Goal: Check status: Check status

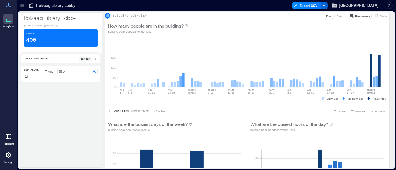
scroll to position [279, 0]
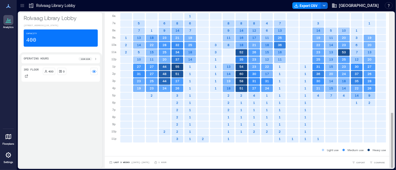
scroll to position [0, 7]
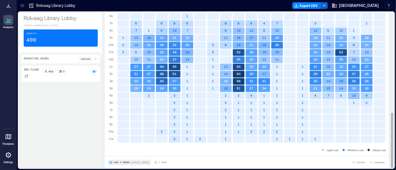
click at [121, 163] on span "Last 3 Weeks" at bounding box center [122, 163] width 16 height 0
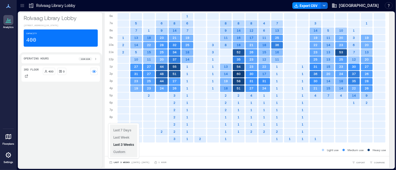
click at [122, 151] on span "Custom" at bounding box center [119, 152] width 12 height 4
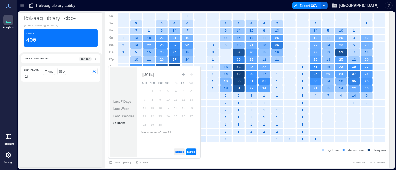
click at [178, 151] on span "Reset" at bounding box center [179, 152] width 9 height 4
click at [151, 92] on button "1" at bounding box center [152, 91] width 8 height 8
click at [184, 92] on button "5" at bounding box center [183, 91] width 8 height 8
click at [192, 151] on span "Save" at bounding box center [191, 152] width 8 height 4
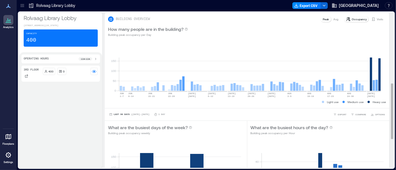
scroll to position [206, 0]
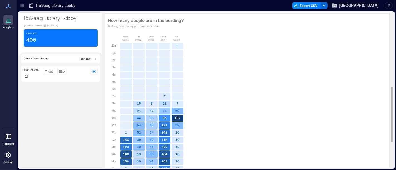
drag, startPoint x: 387, startPoint y: 96, endPoint x: 374, endPoint y: 107, distance: 17.2
click at [385, 103] on div "BUILDING OVERVIEW Peak Avg Occupancy Visits How many people are in the building…" at bounding box center [249, 91] width 289 height 156
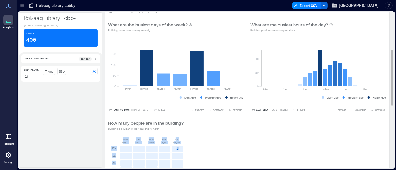
click at [293, 120] on div "How many people are in the building? Building occupancy per day every hour" at bounding box center [247, 125] width 278 height 11
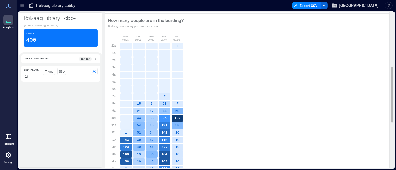
scroll to position [0, 0]
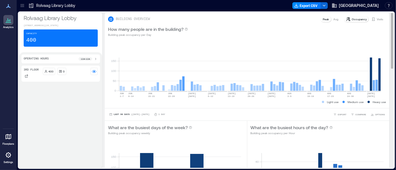
click at [346, 18] on icon at bounding box center [348, 19] width 4 height 4
click at [376, 19] on p "Visits" at bounding box center [379, 19] width 6 height 4
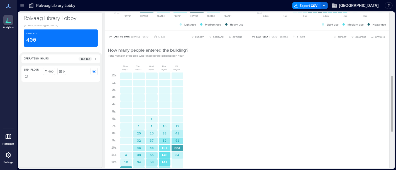
scroll to position [279, 0]
